Goal: Navigation & Orientation: Find specific page/section

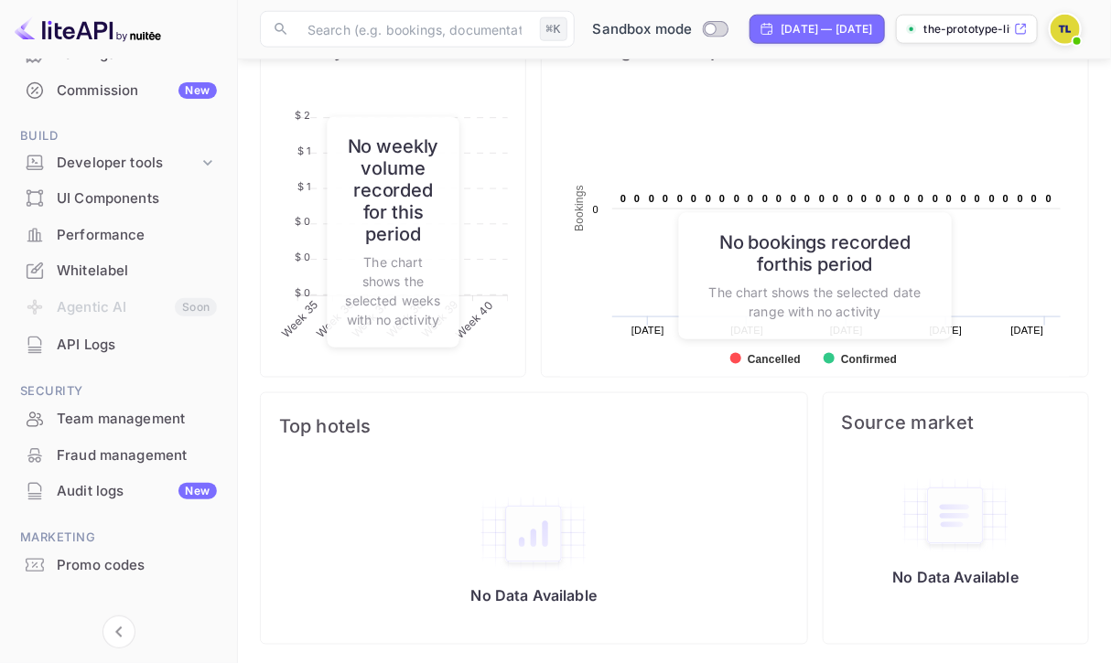
scroll to position [253, 0]
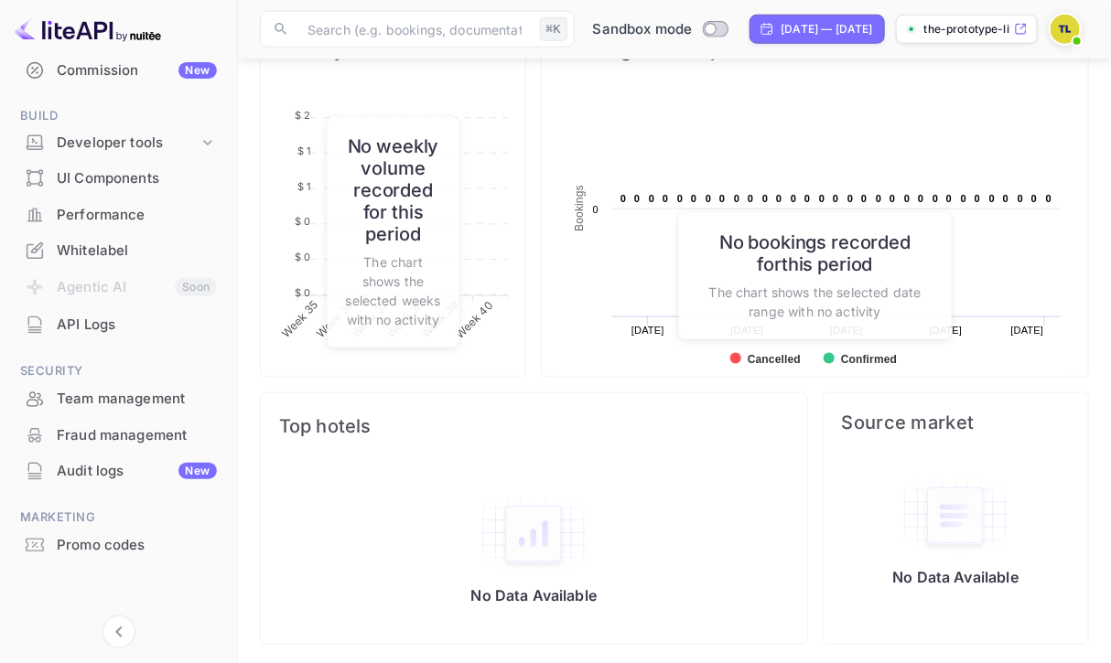
click at [136, 331] on div "API Logs" at bounding box center [137, 325] width 160 height 21
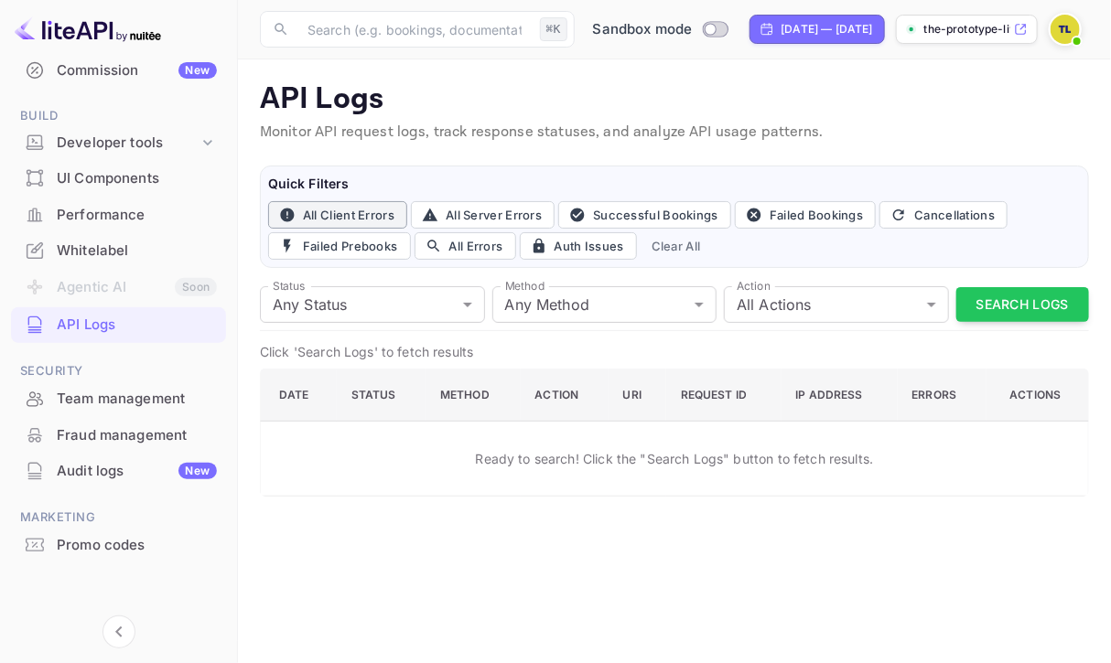
click at [350, 220] on button "All Client Errors" at bounding box center [337, 214] width 139 height 27
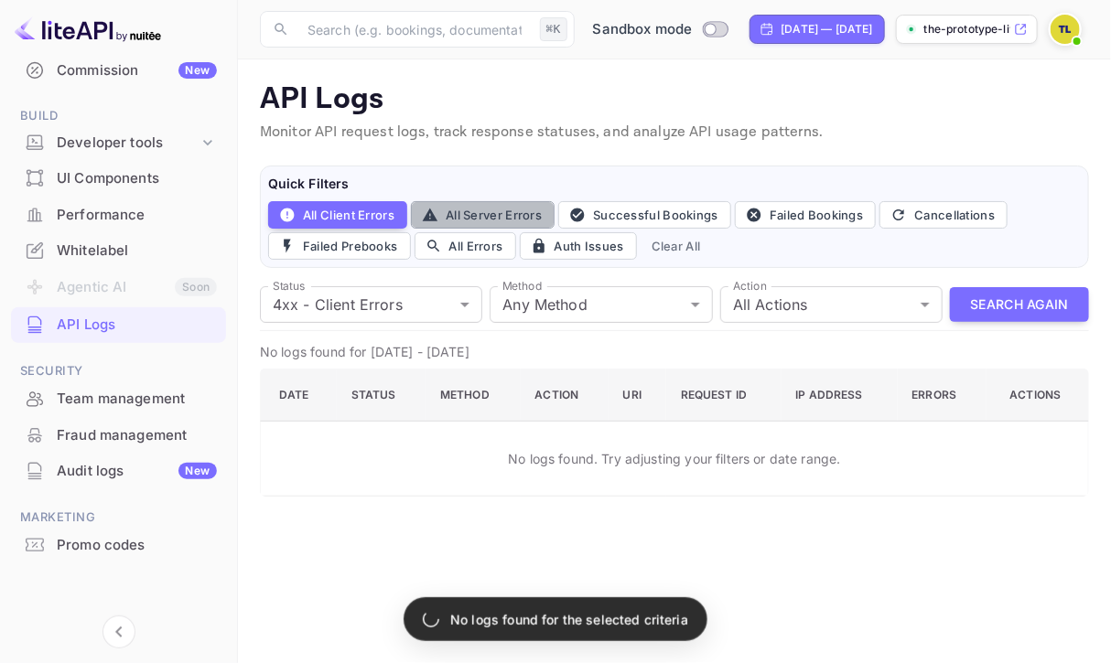
click at [441, 220] on button "All Server Errors" at bounding box center [483, 214] width 144 height 27
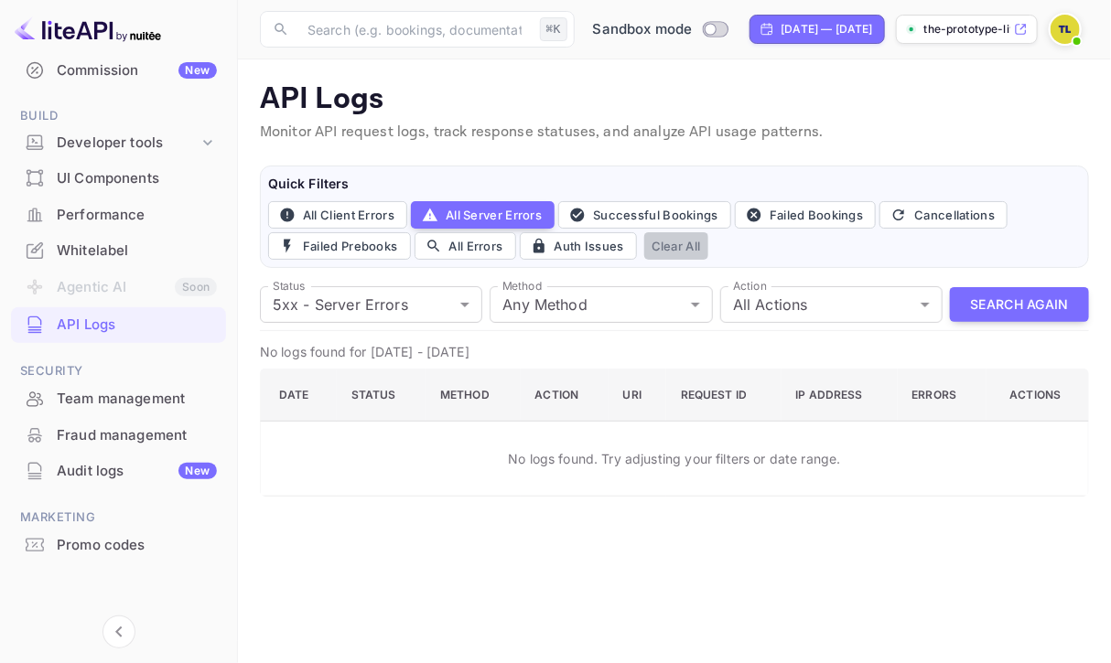
click at [667, 251] on button "Clear All" at bounding box center [676, 245] width 64 height 27
type input "all"
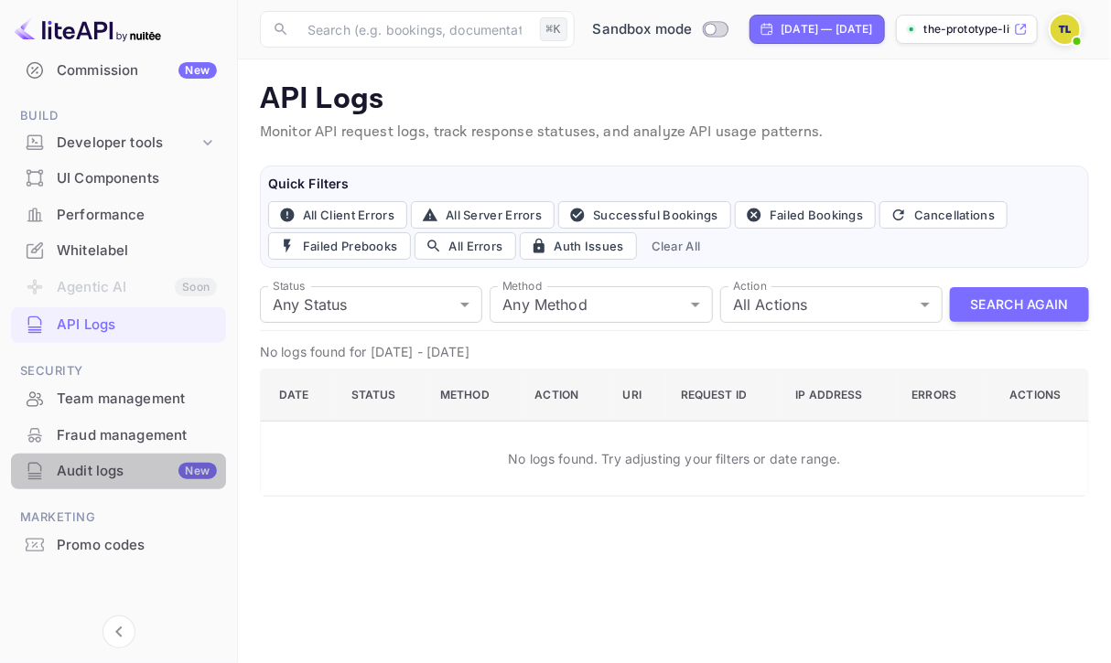
click at [157, 467] on div "Audit logs New" at bounding box center [137, 471] width 160 height 21
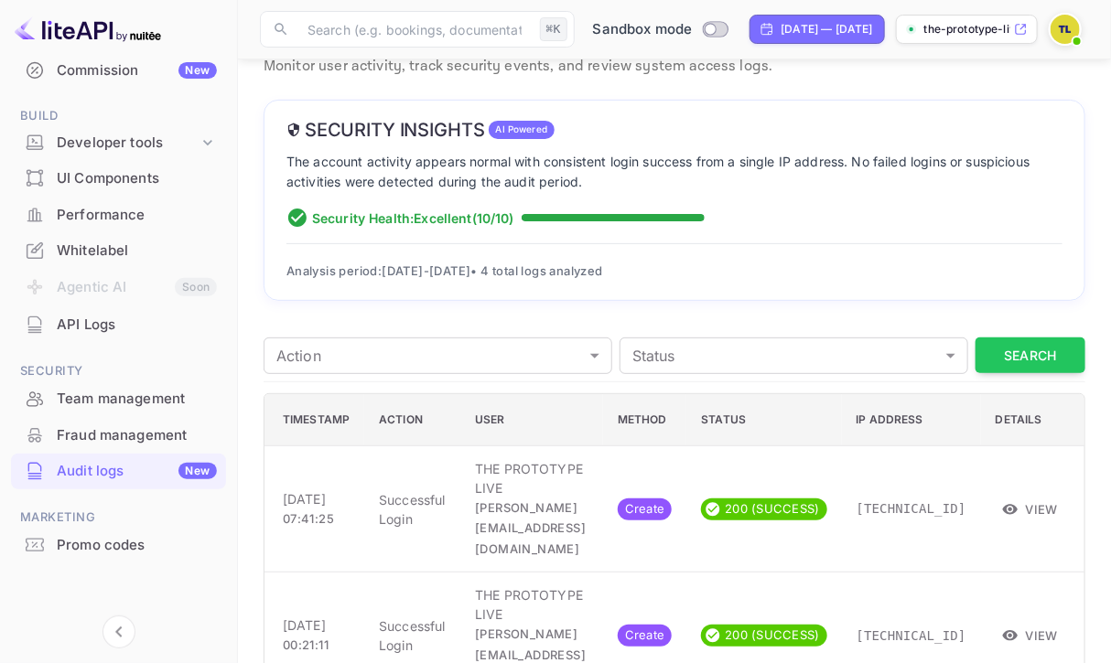
scroll to position [57, 0]
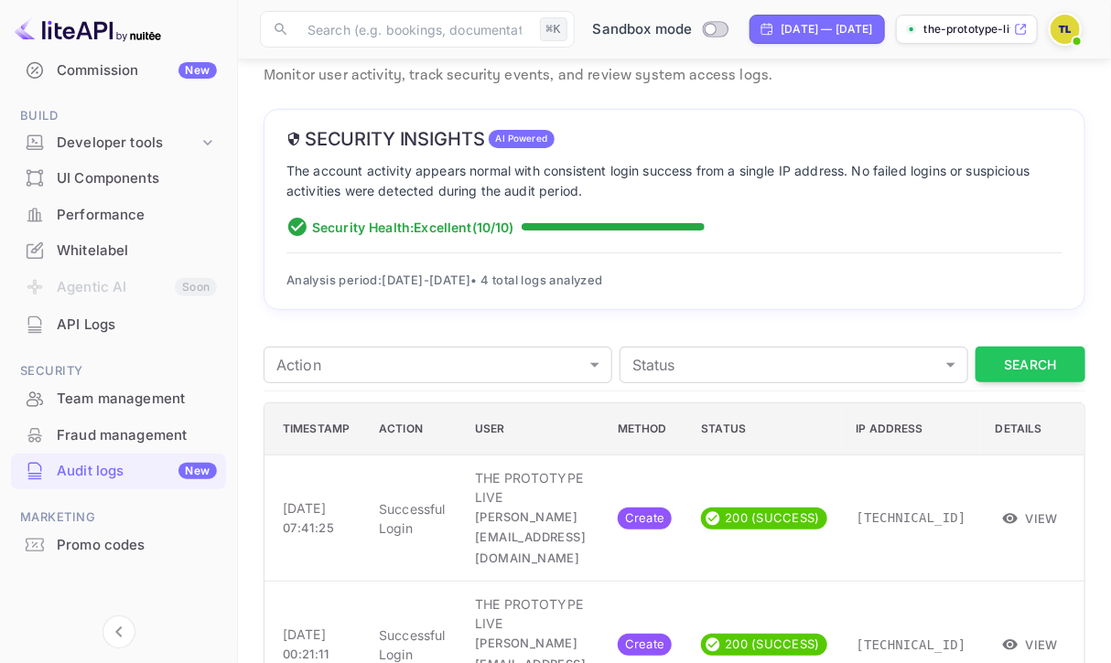
click at [116, 548] on div "Promo codes" at bounding box center [137, 545] width 160 height 21
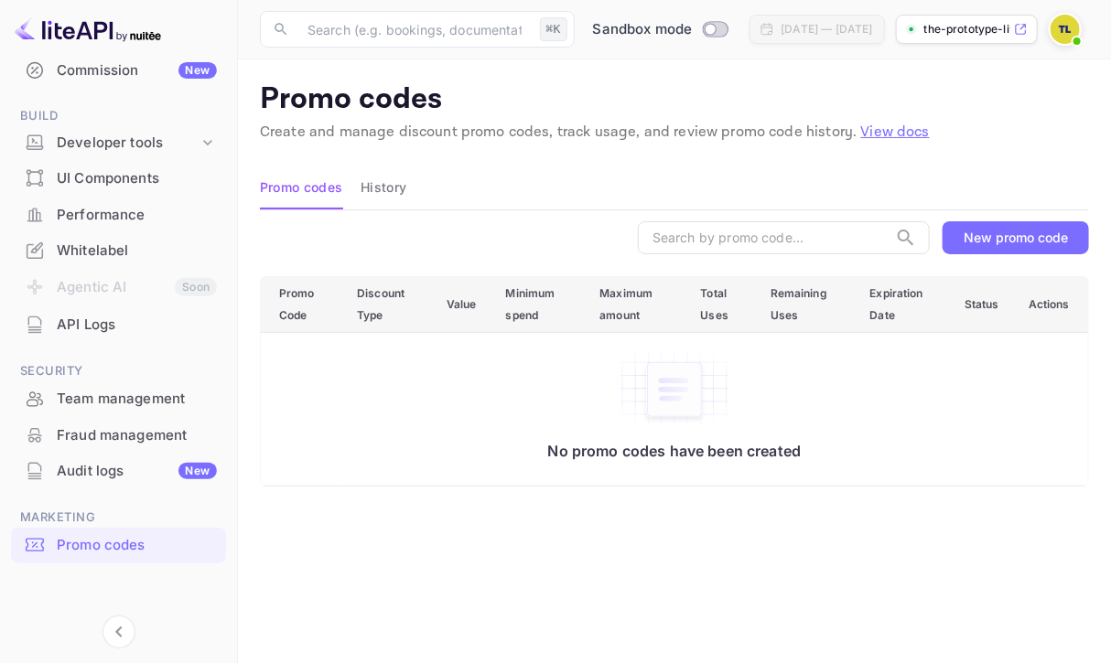
click at [171, 433] on div "Fraud management" at bounding box center [137, 435] width 160 height 21
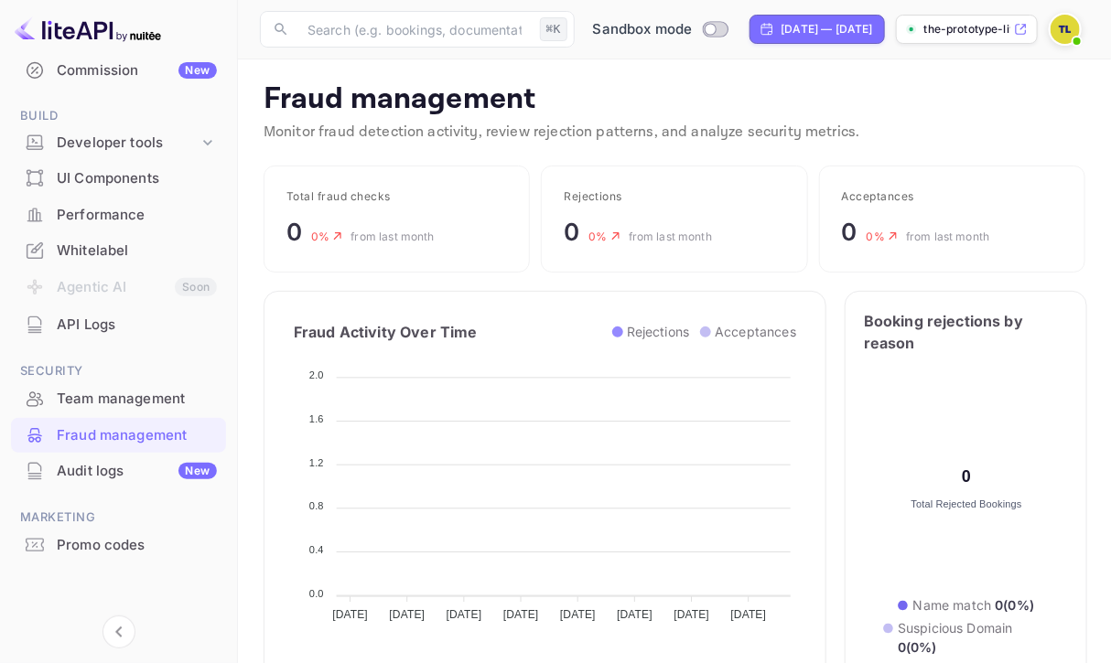
scroll to position [376, 354]
click at [176, 402] on div "Team management" at bounding box center [137, 399] width 160 height 21
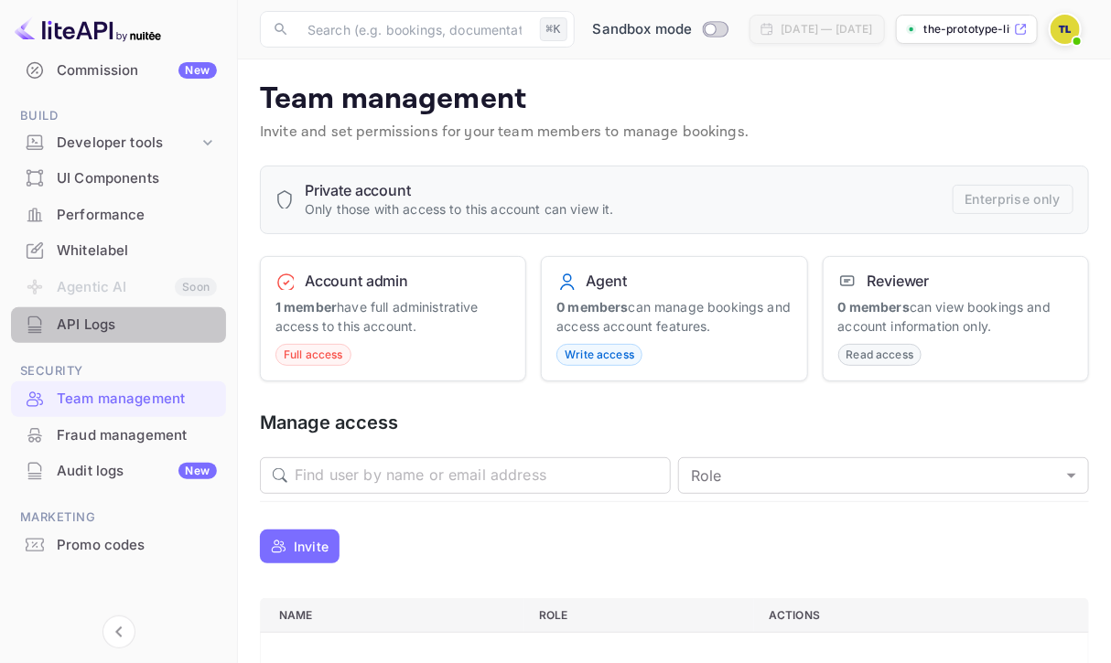
click at [192, 337] on div "API Logs" at bounding box center [118, 325] width 215 height 36
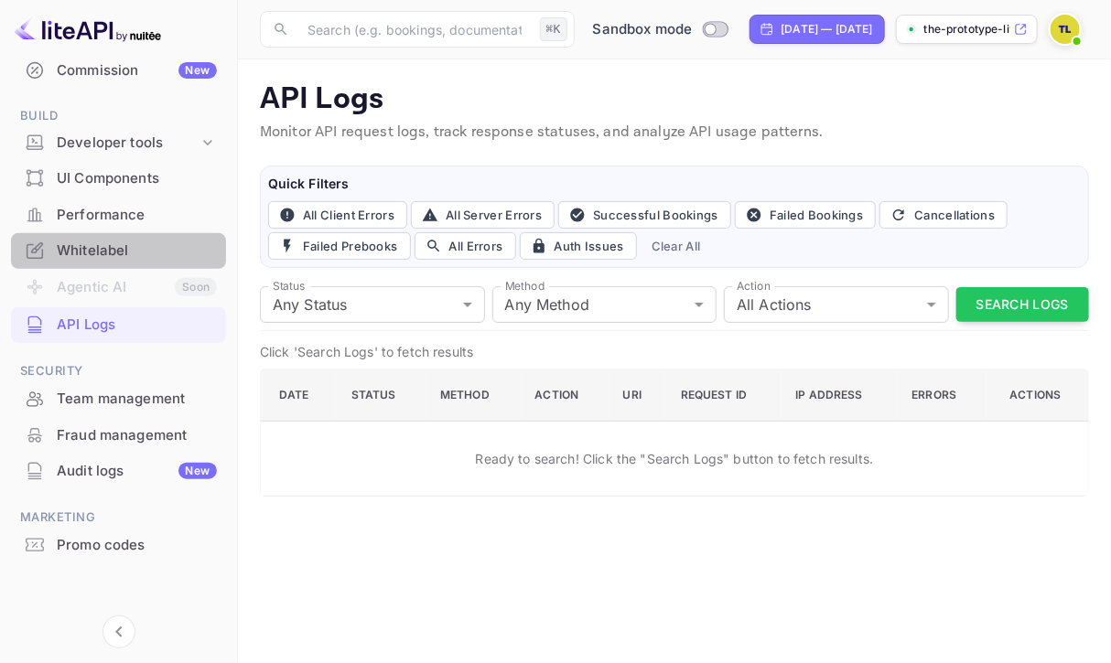
click at [179, 250] on div "Whitelabel" at bounding box center [137, 251] width 160 height 21
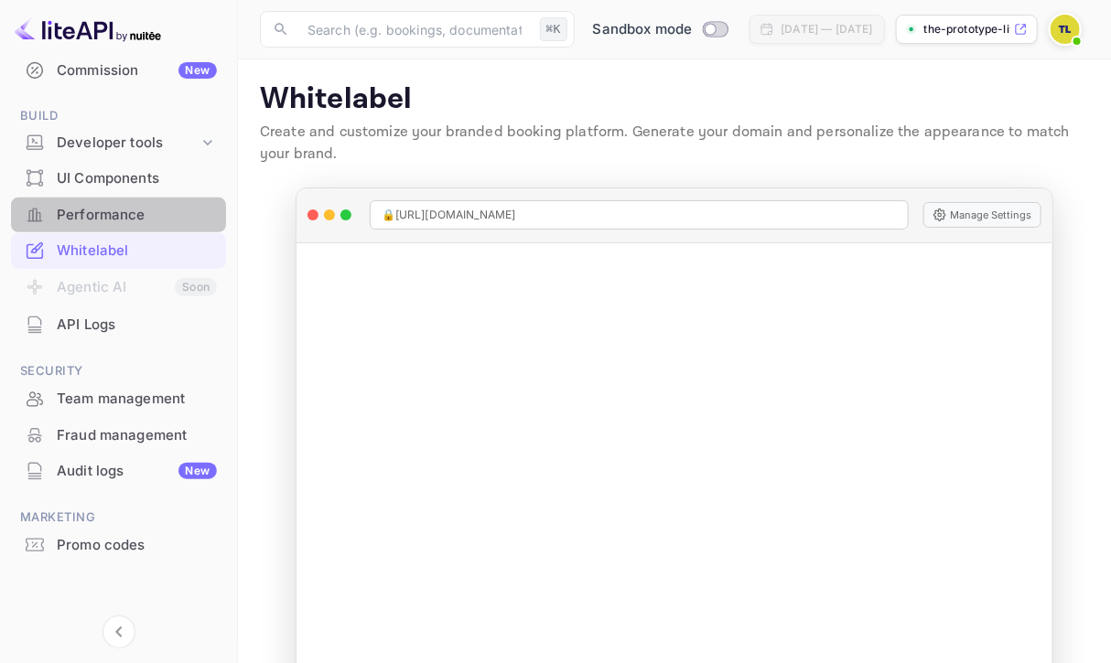
click at [179, 223] on div "Performance" at bounding box center [118, 216] width 215 height 36
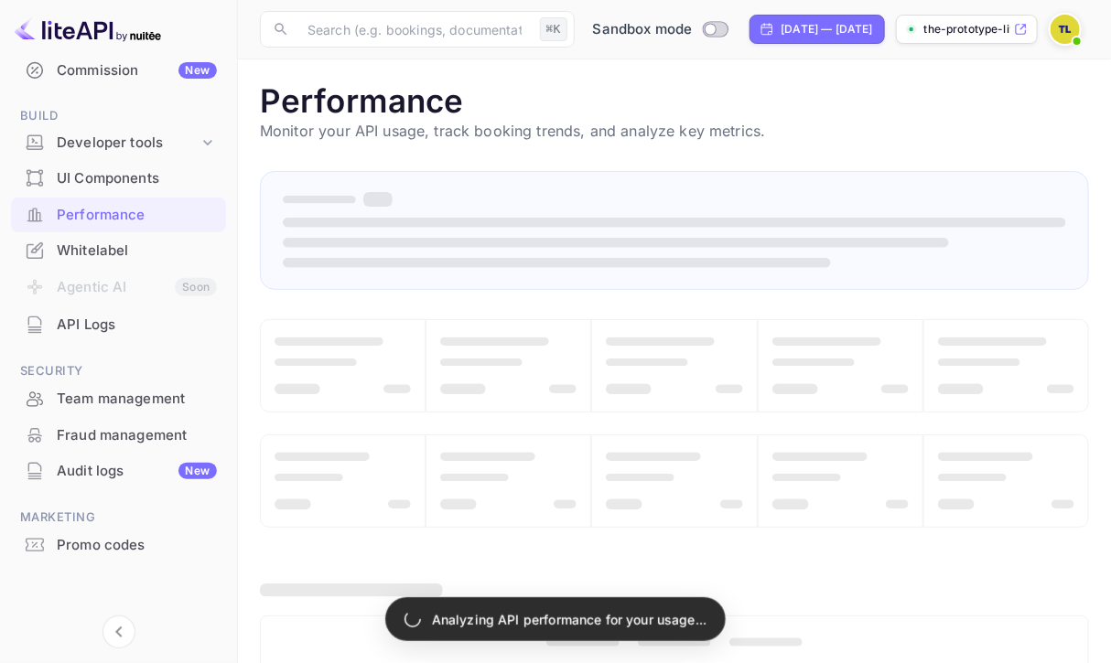
click at [174, 251] on div "Whitelabel" at bounding box center [137, 251] width 160 height 21
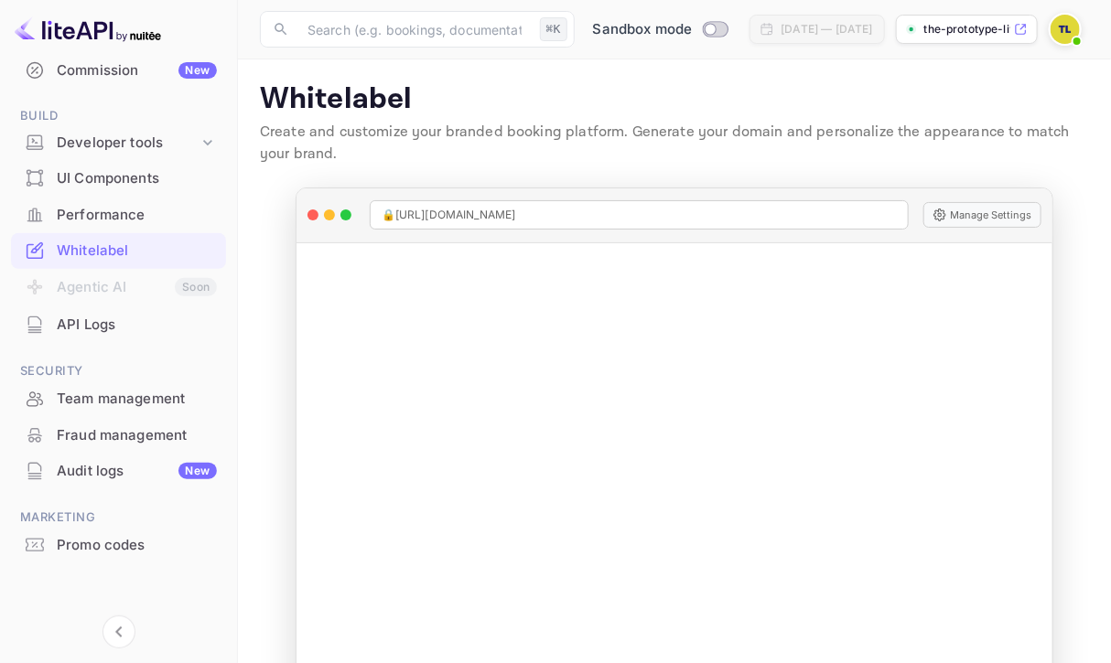
click at [1027, 30] on icon at bounding box center [1021, 29] width 14 height 13
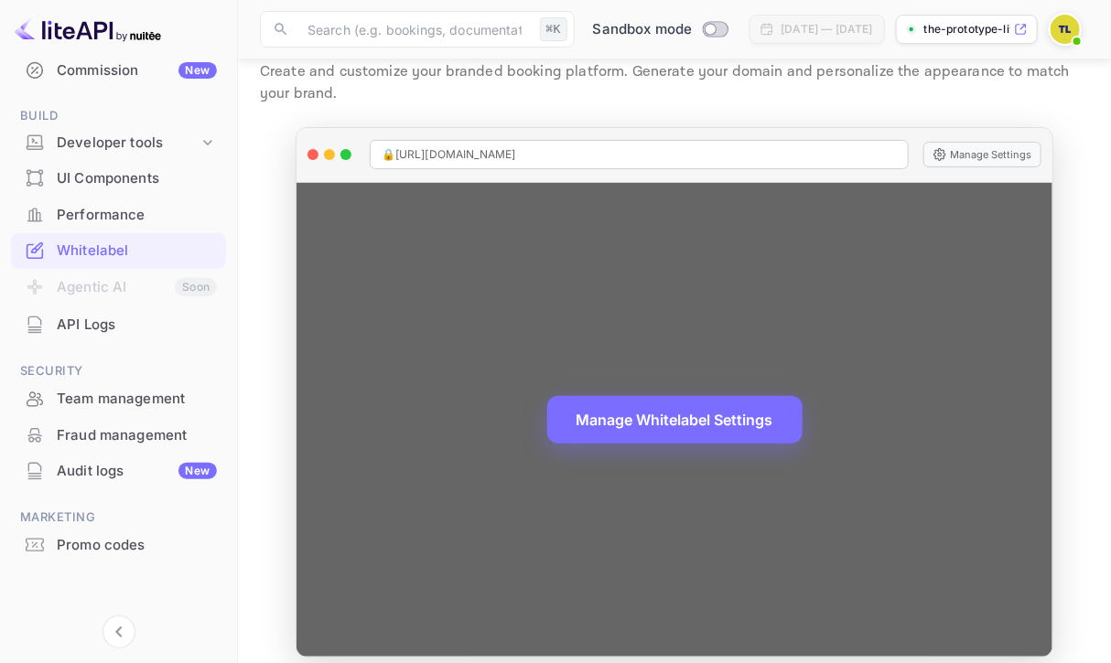
scroll to position [75, 0]
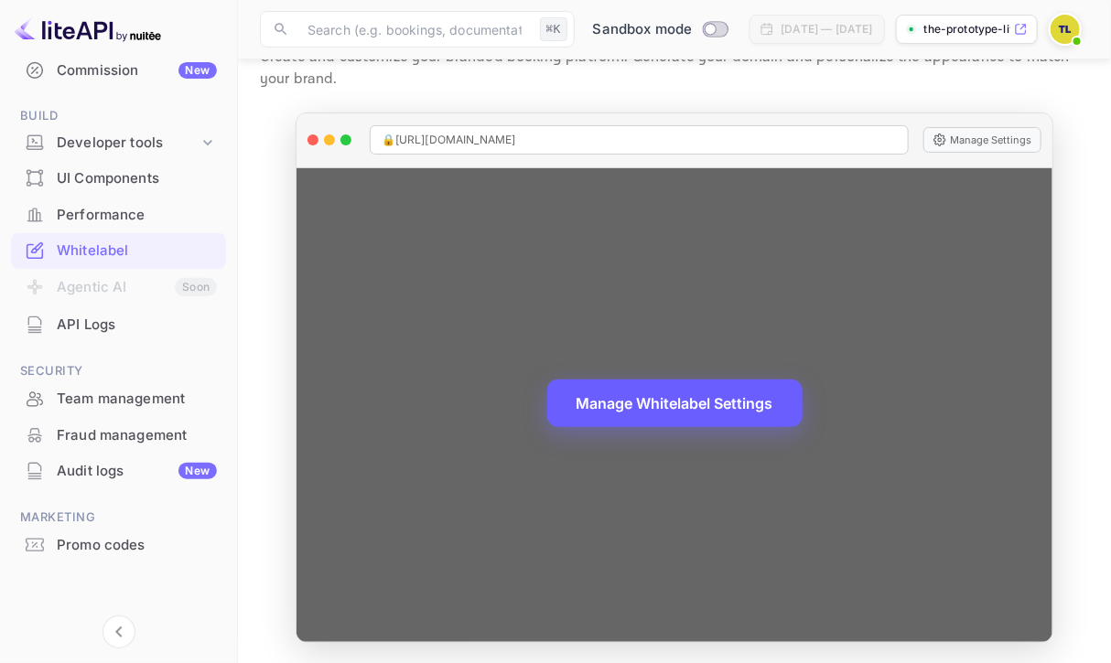
click at [581, 411] on button "Manage Whitelabel Settings" at bounding box center [674, 404] width 255 height 48
